Goal: Task Accomplishment & Management: Manage account settings

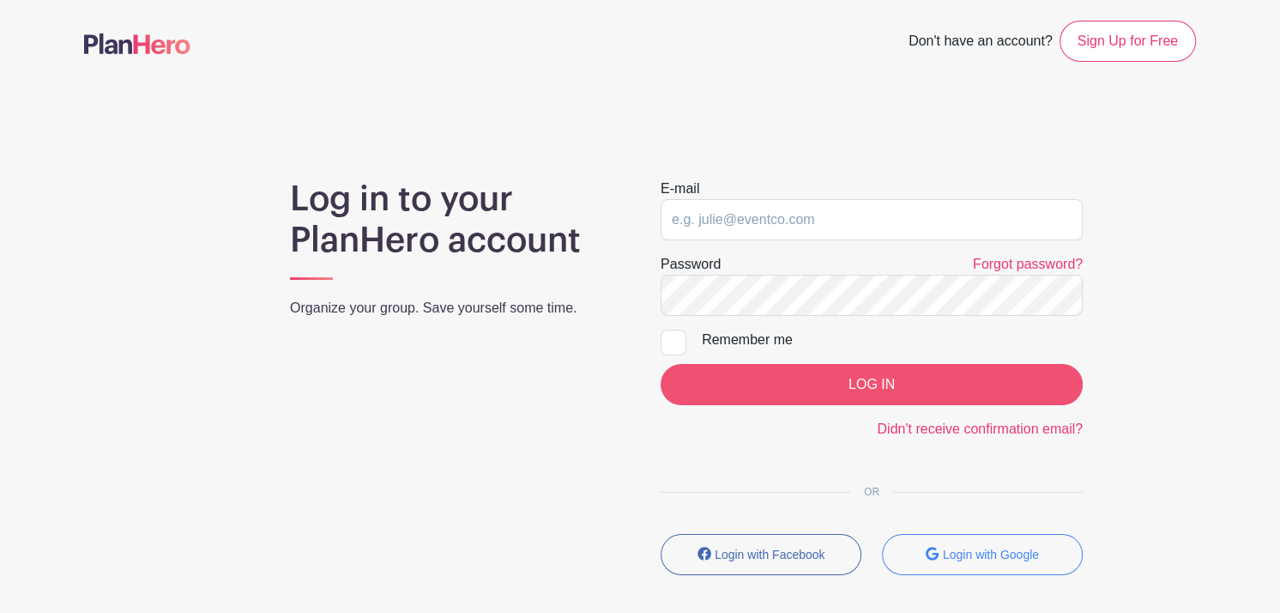
type input "[PERSON_NAME][EMAIL_ADDRESS][DOMAIN_NAME]"
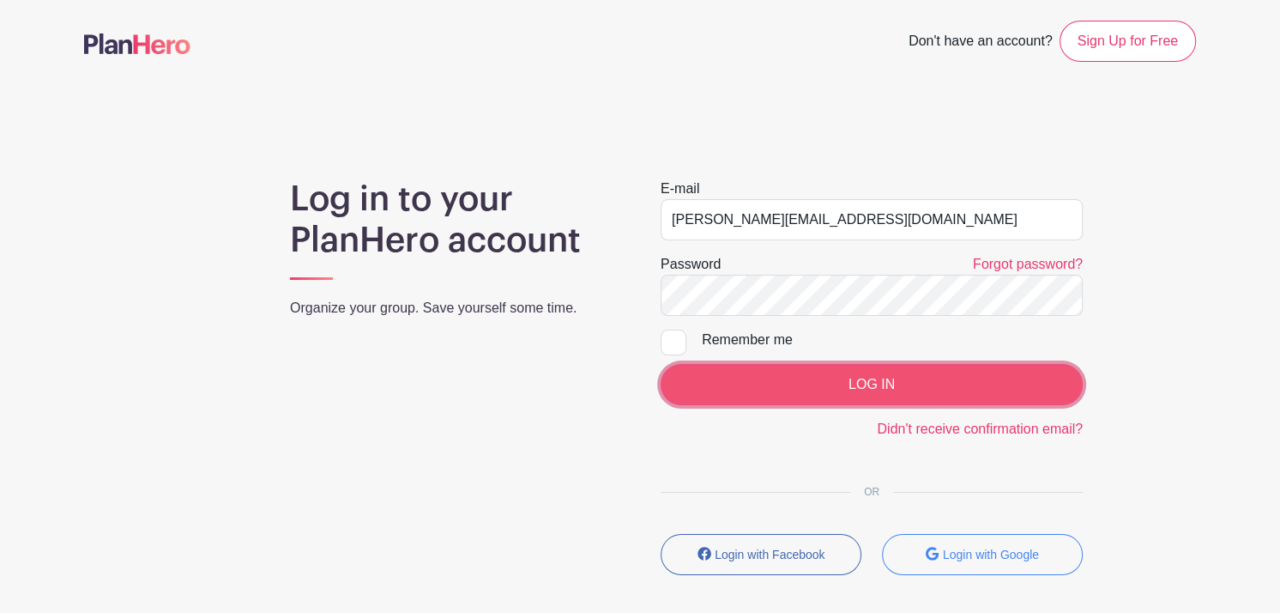
click at [880, 381] on input "LOG IN" at bounding box center [872, 384] width 422 height 41
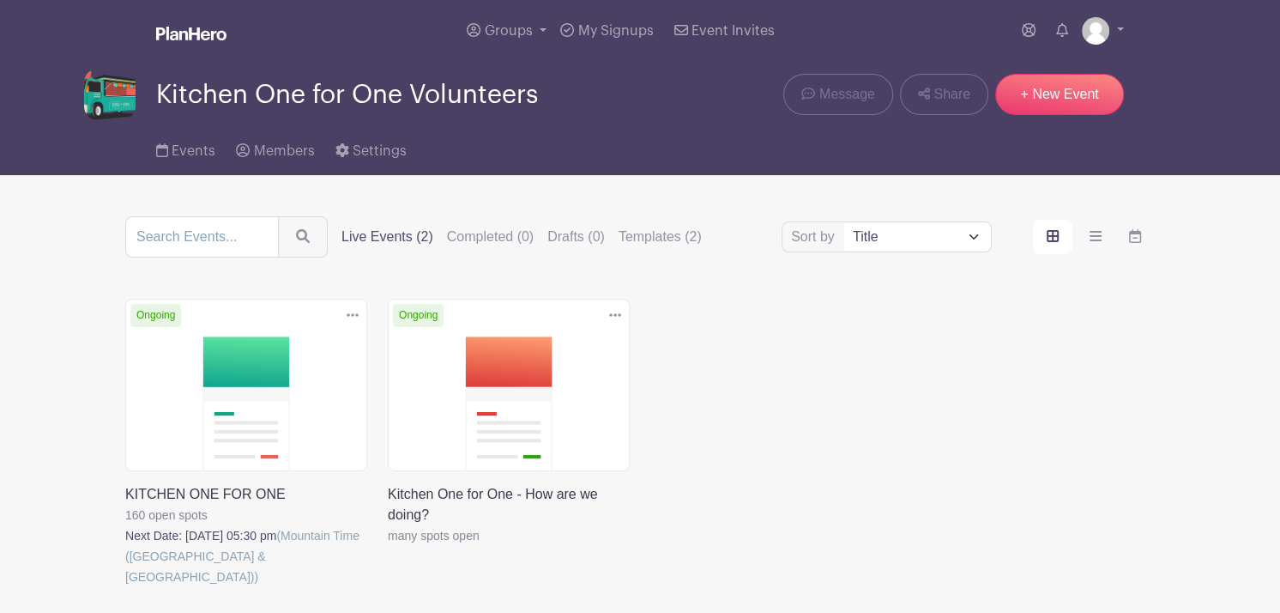
click at [125, 587] on link at bounding box center [125, 587] width 0 height 0
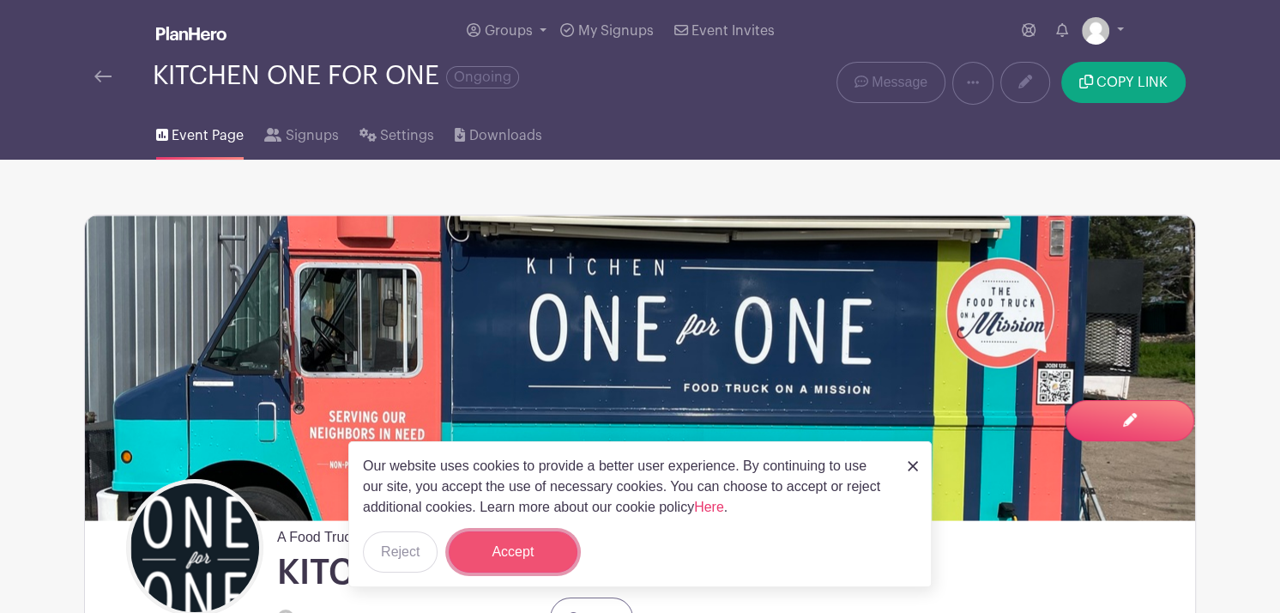
drag, startPoint x: 1279, startPoint y: 169, endPoint x: 515, endPoint y: 554, distance: 855.0
click at [515, 554] on button "Accept" at bounding box center [513, 551] width 129 height 41
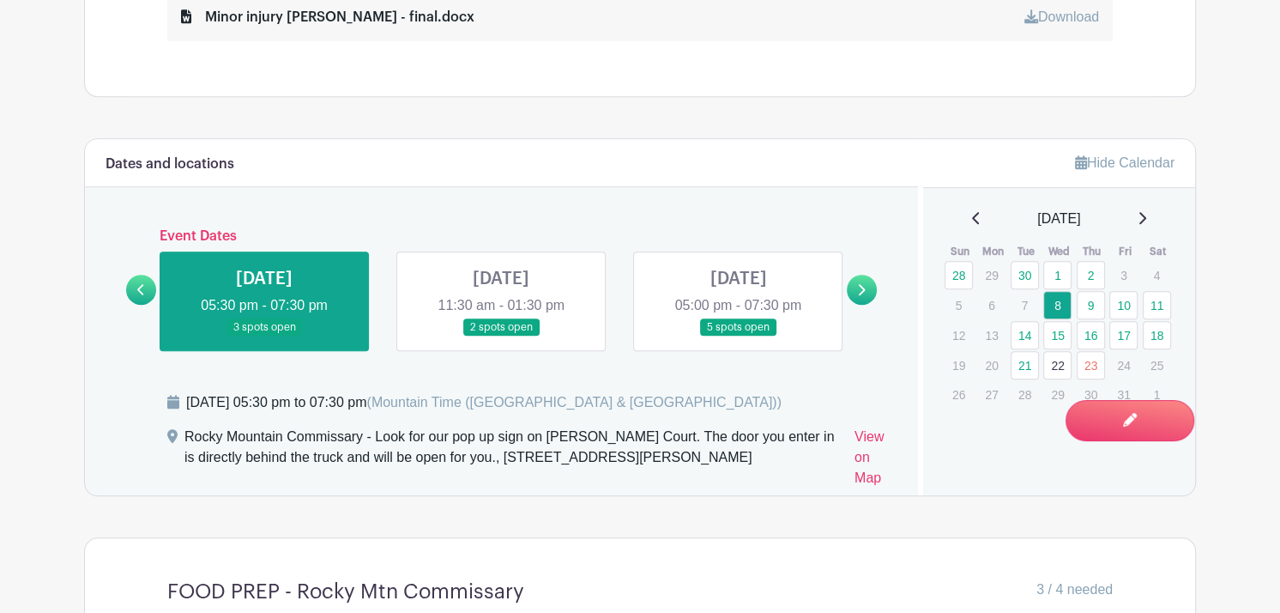
scroll to position [1033, 0]
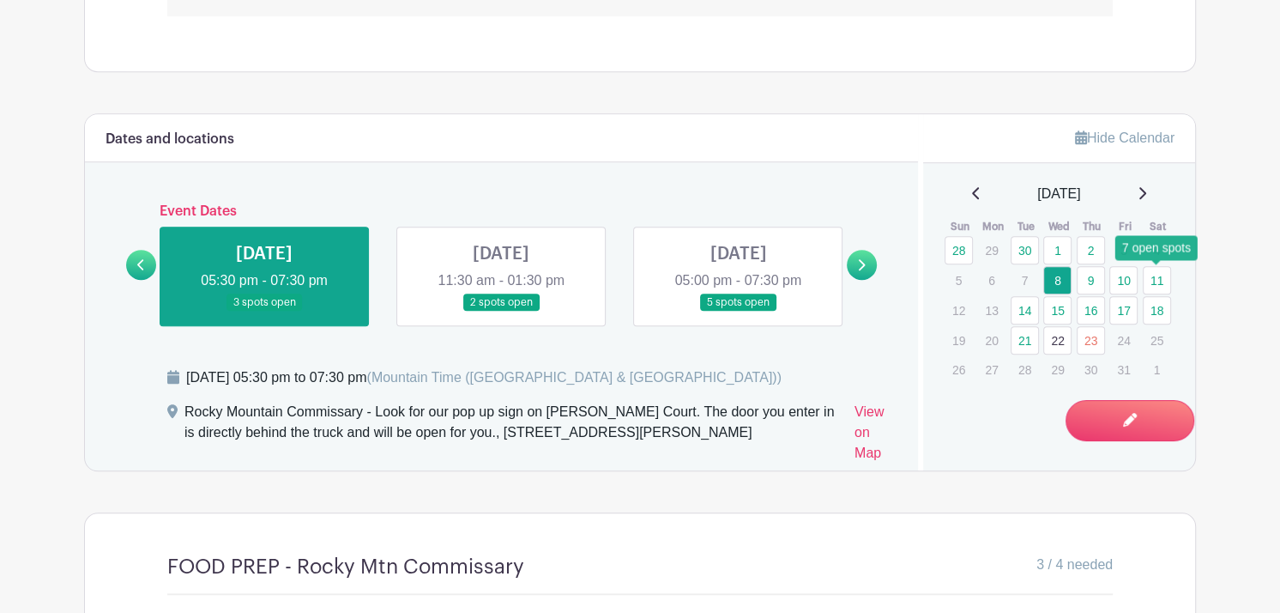
click at [1157, 284] on link "11" at bounding box center [1157, 280] width 28 height 28
